Goal: Information Seeking & Learning: Understand process/instructions

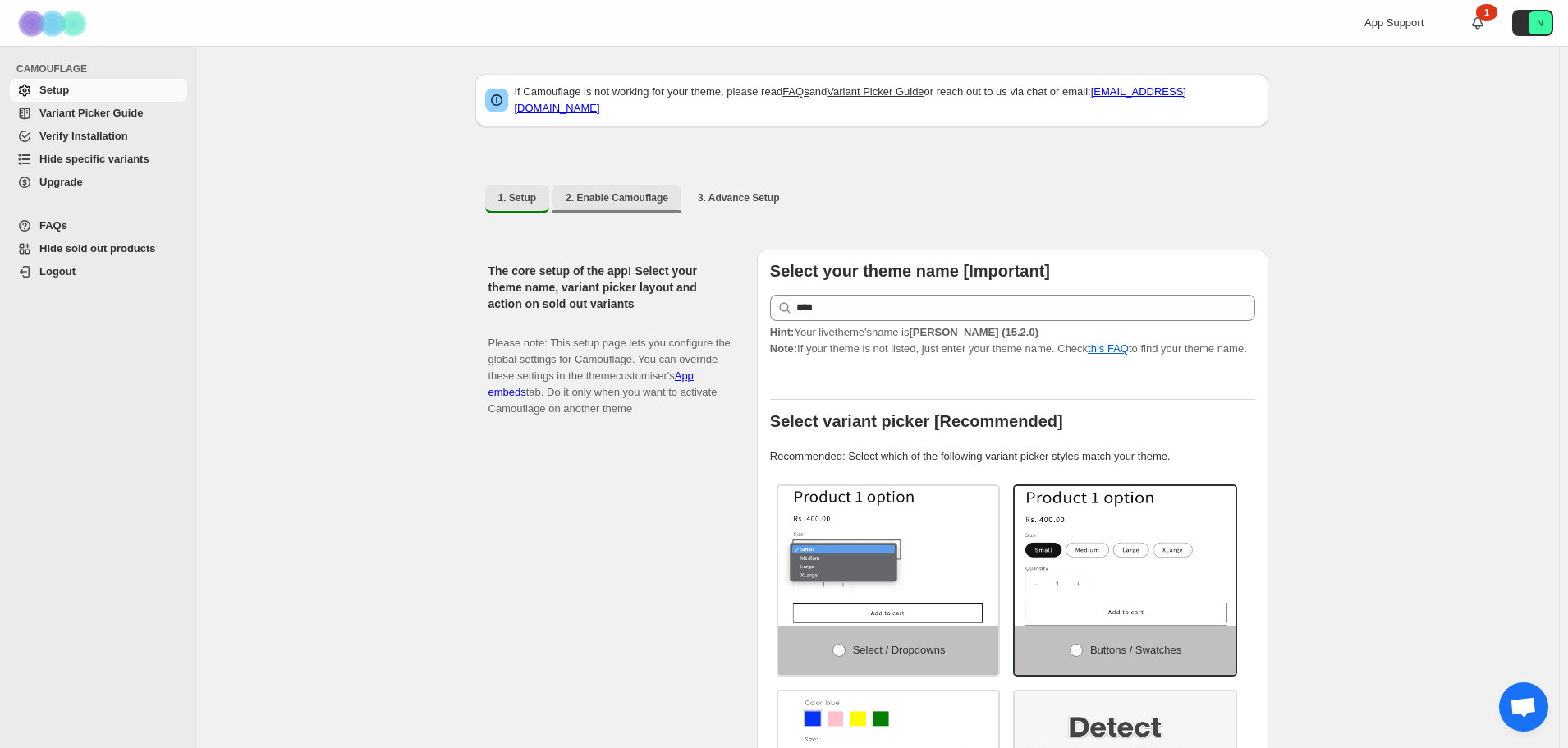
click at [609, 191] on span "2. Enable Camouflage" at bounding box center [616, 197] width 103 height 13
select select "**********"
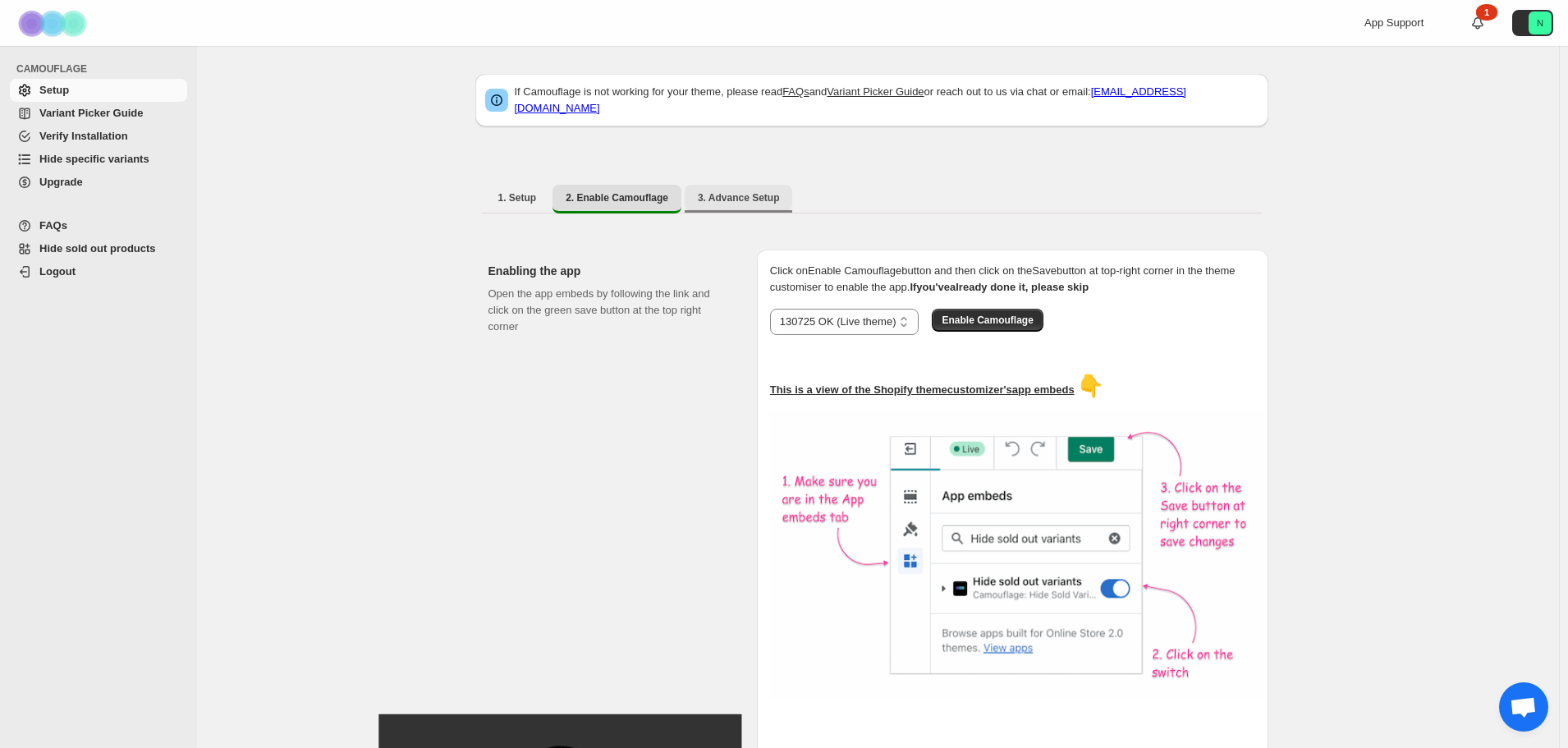
click at [722, 191] on span "3. Advance Setup" at bounding box center [739, 197] width 82 height 13
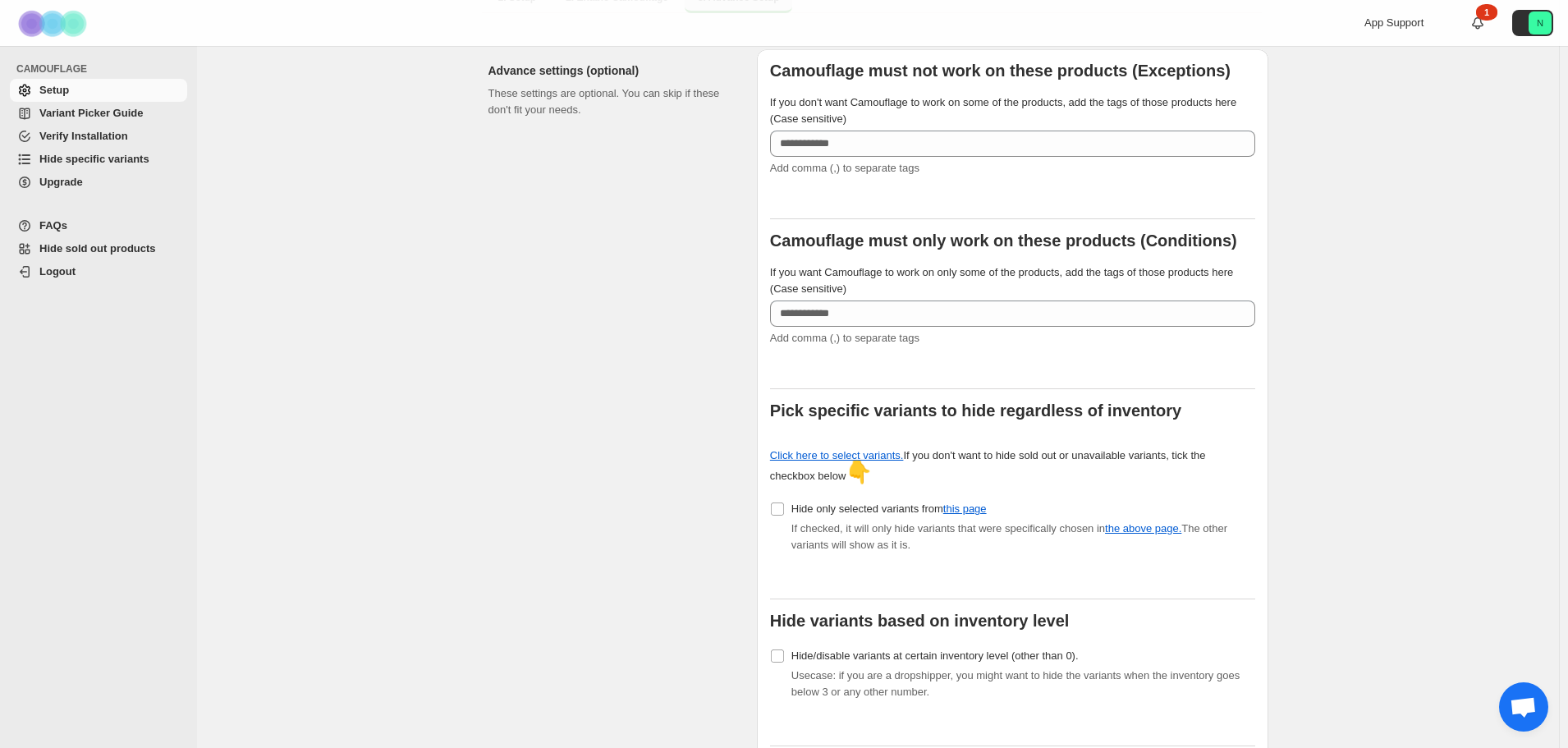
scroll to position [328, 0]
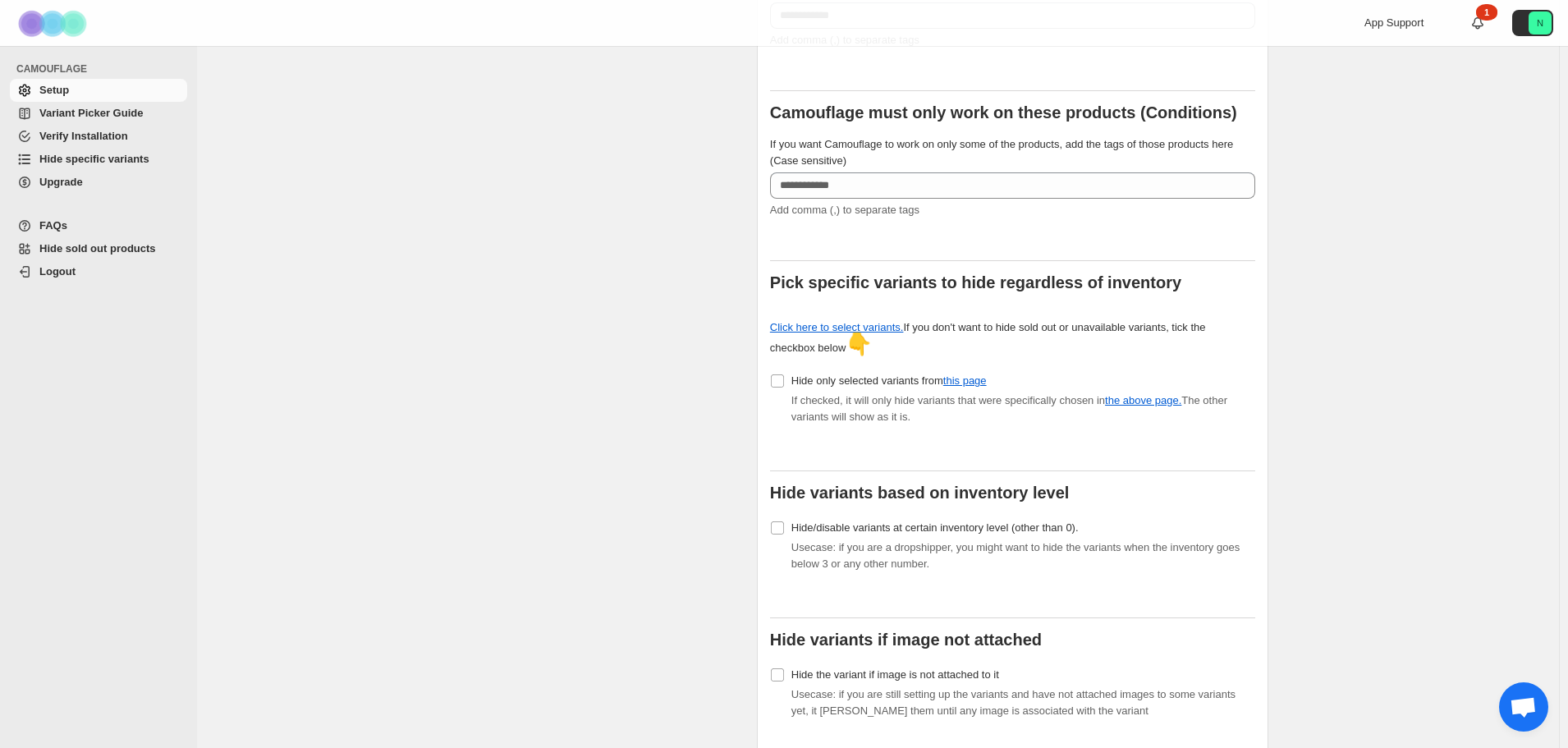
click at [125, 108] on span "Variant Picker Guide" at bounding box center [91, 113] width 104 height 12
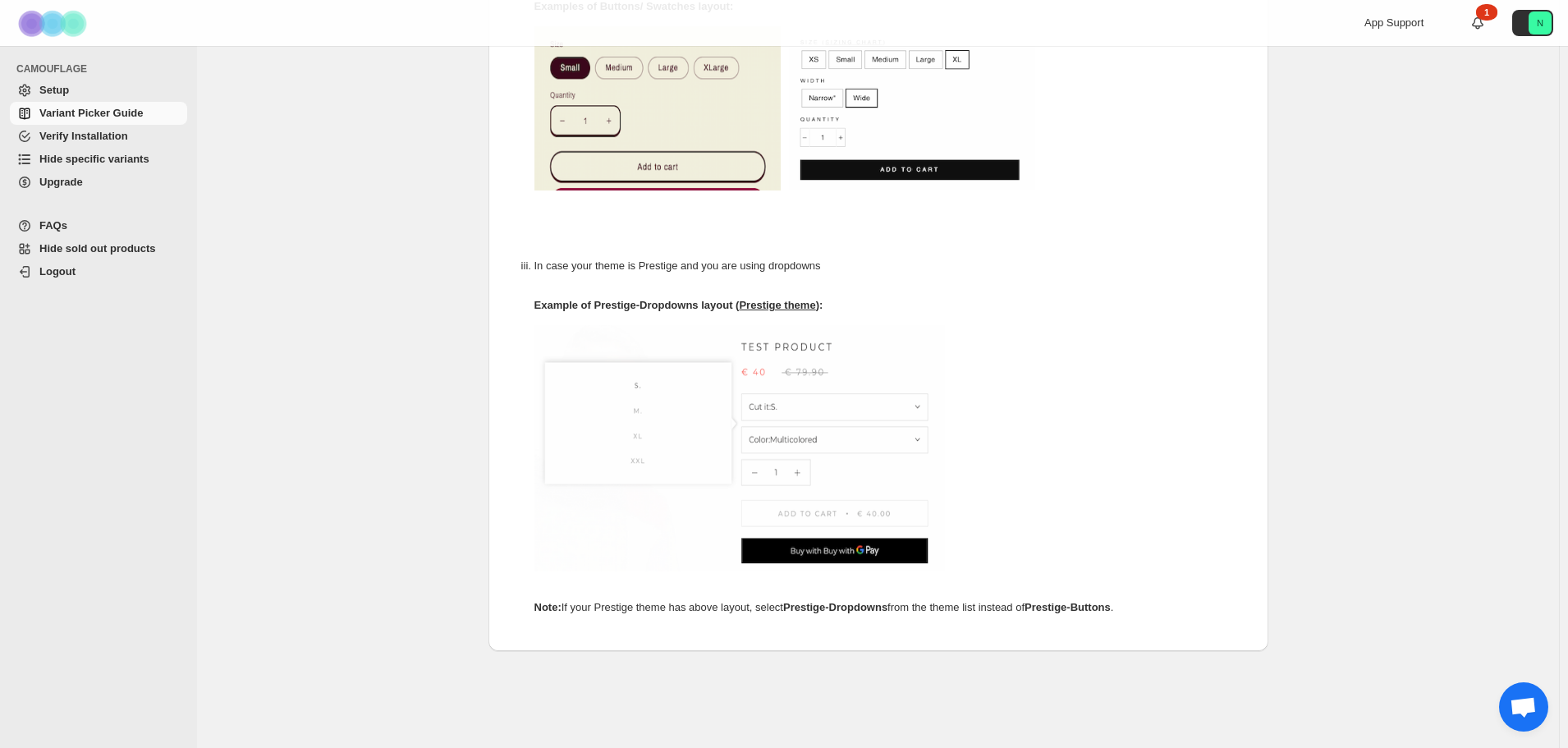
scroll to position [830, 0]
